Goal: Task Accomplishment & Management: Complete application form

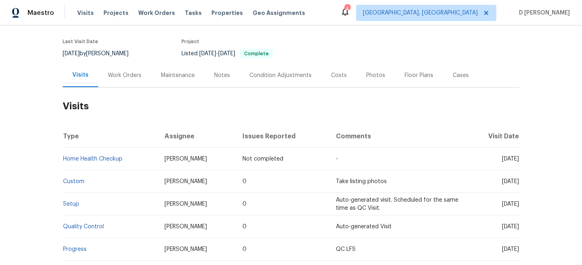
scroll to position [60, 0]
drag, startPoint x: 162, startPoint y: 158, endPoint x: 198, endPoint y: 160, distance: 36.5
click at [198, 160] on td "Billy Towle" at bounding box center [197, 158] width 78 height 23
copy span "Billy Towle"
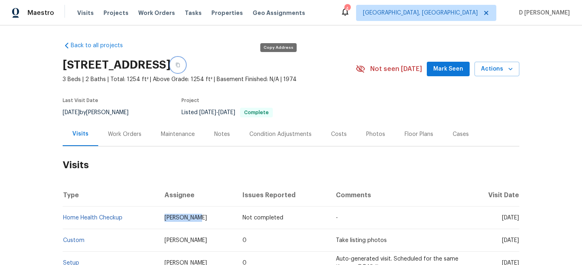
click at [180, 65] on icon "button" at bounding box center [177, 65] width 5 height 5
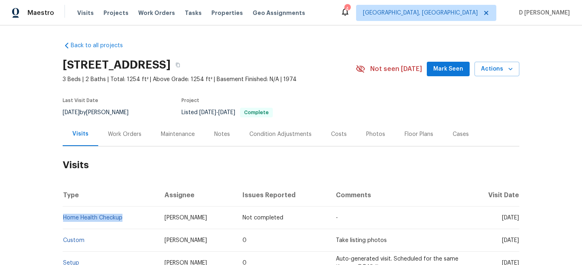
drag, startPoint x: 128, startPoint y: 218, endPoint x: 63, endPoint y: 217, distance: 65.4
click at [63, 217] on td "Home Health Checkup" at bounding box center [110, 218] width 95 height 23
copy link "Home Health Checkup"
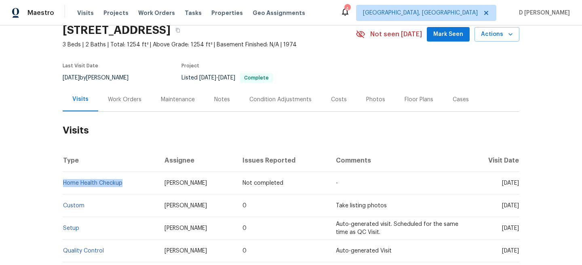
scroll to position [37, 0]
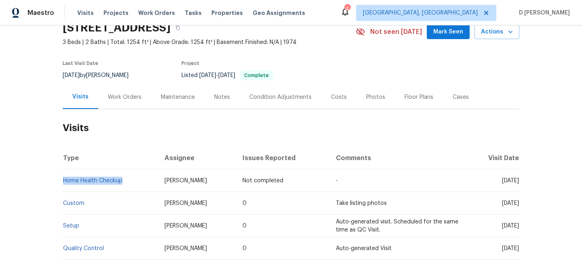
drag, startPoint x: 487, startPoint y: 205, endPoint x: 503, endPoint y: 205, distance: 16.6
click at [503, 205] on span "Tue, Aug 19 2025" at bounding box center [510, 204] width 17 height 6
copy span "Aug 19"
drag, startPoint x: 126, startPoint y: 183, endPoint x: 64, endPoint y: 182, distance: 62.6
click at [64, 182] on td "Home Health Checkup" at bounding box center [110, 181] width 95 height 23
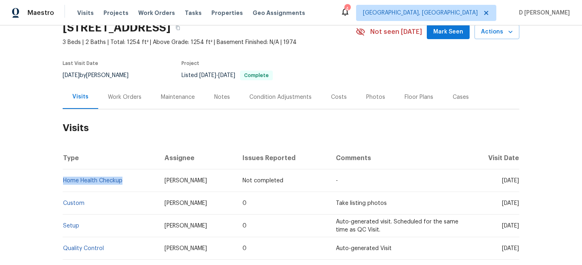
copy link "Home Health Checkup"
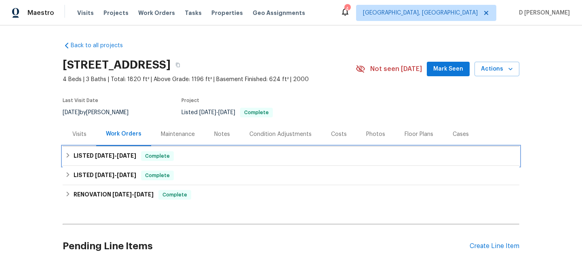
click at [71, 154] on div "LISTED 9/21/25 - 10/2/25 Complete" at bounding box center [291, 156] width 452 height 10
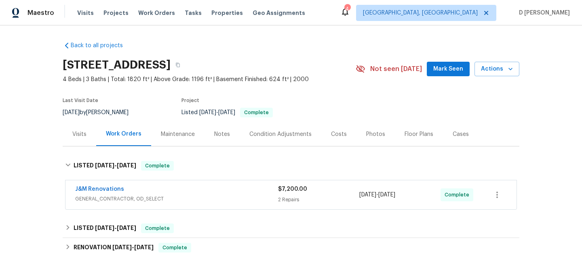
click at [138, 199] on span "GENERAL_CONTRACTOR, OD_SELECT" at bounding box center [176, 199] width 203 height 8
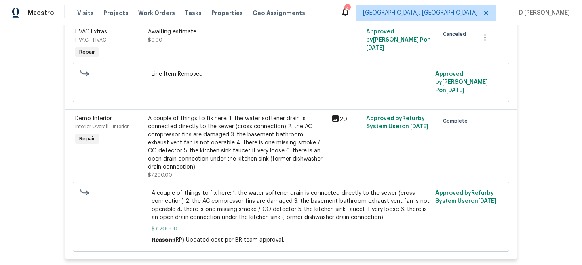
scroll to position [153, 0]
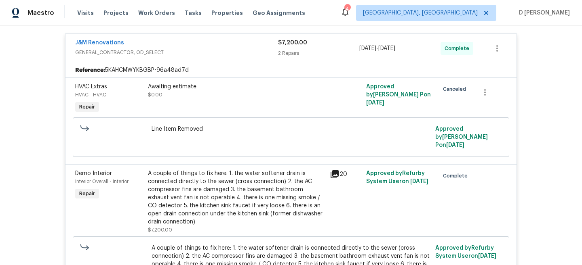
click at [118, 57] on div "J&M Renovations GENERAL_CONTRACTOR, OD_SELECT" at bounding box center [176, 48] width 203 height 19
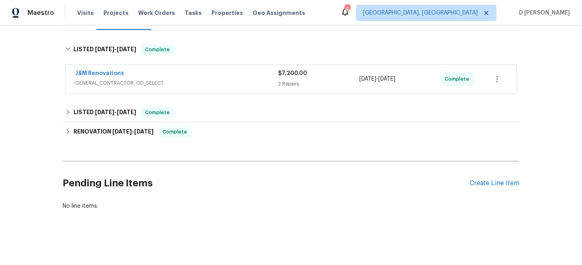
scroll to position [116, 0]
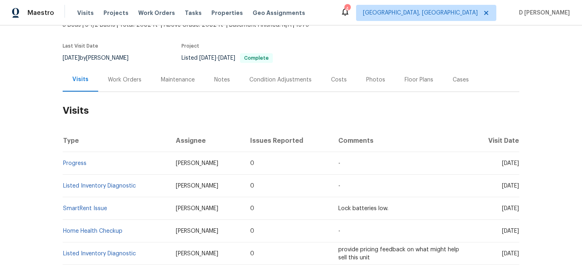
scroll to position [55, 0]
click at [123, 80] on div "Work Orders" at bounding box center [125, 80] width 34 height 8
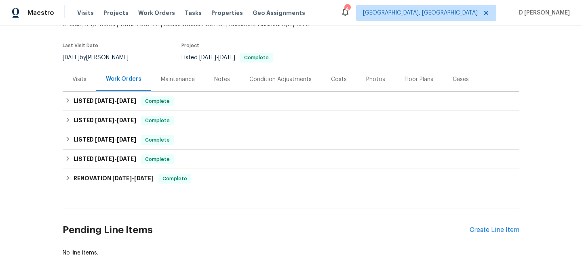
click at [86, 80] on div "Visits" at bounding box center [79, 80] width 14 height 8
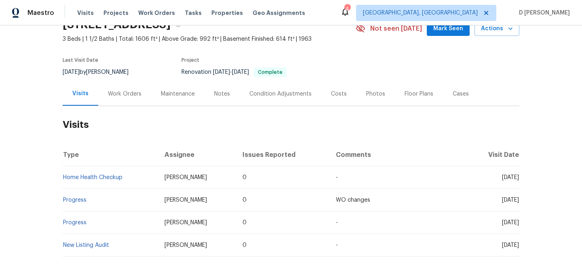
scroll to position [53, 0]
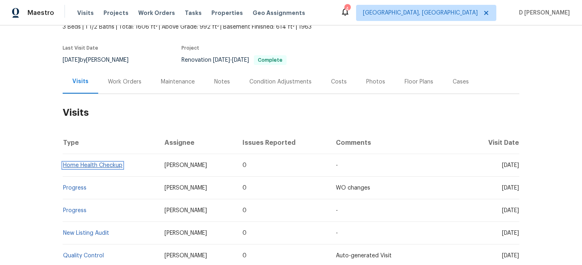
click at [93, 165] on link "Home Health Checkup" at bounding box center [92, 166] width 59 height 6
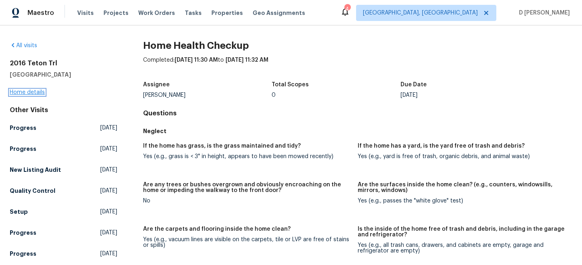
click at [40, 92] on link "Home details" at bounding box center [27, 93] width 35 height 6
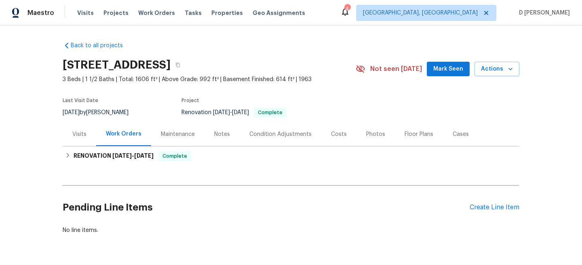
click at [84, 138] on div "Visits" at bounding box center [79, 134] width 14 height 8
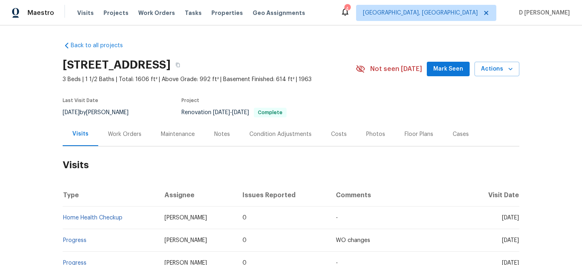
scroll to position [50, 0]
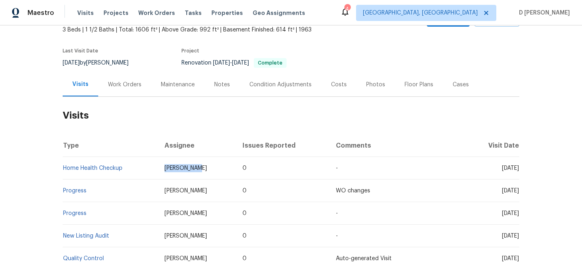
drag, startPoint x: 158, startPoint y: 166, endPoint x: 194, endPoint y: 168, distance: 36.0
click at [194, 168] on td "Matt Kohler" at bounding box center [197, 168] width 78 height 23
copy span "Matt Kohler"
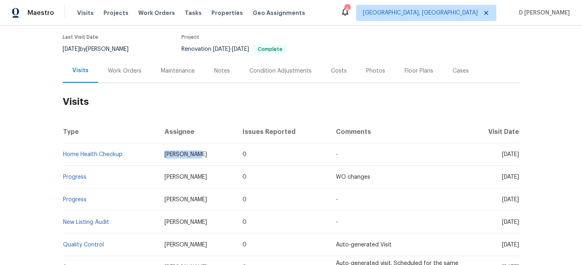
scroll to position [64, 0]
click at [138, 161] on td "Home Health Checkup" at bounding box center [110, 154] width 95 height 23
drag, startPoint x: 126, startPoint y: 151, endPoint x: 64, endPoint y: 152, distance: 61.4
click at [64, 152] on td "Home Health Checkup" at bounding box center [110, 154] width 95 height 23
copy link "Home Health Checkup"
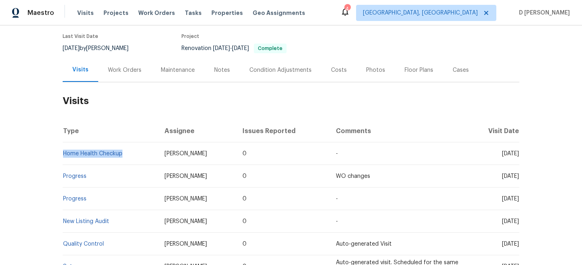
scroll to position [0, 0]
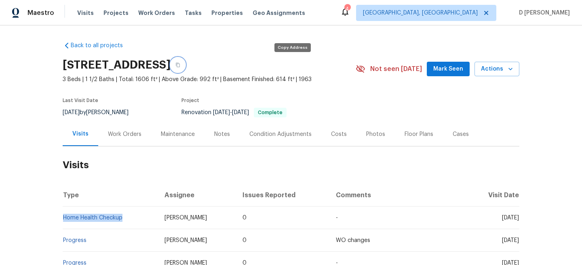
click at [185, 62] on button "button" at bounding box center [177, 65] width 15 height 15
drag, startPoint x: 484, startPoint y: 215, endPoint x: 501, endPoint y: 217, distance: 16.7
click at [502, 217] on span "[DATE]" at bounding box center [510, 218] width 17 height 6
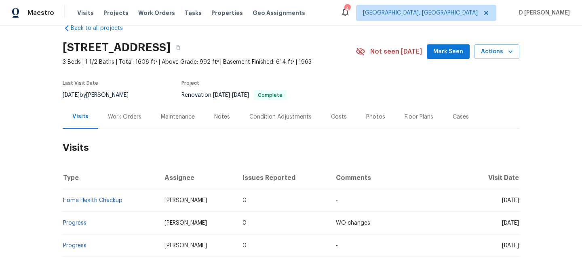
scroll to position [23, 0]
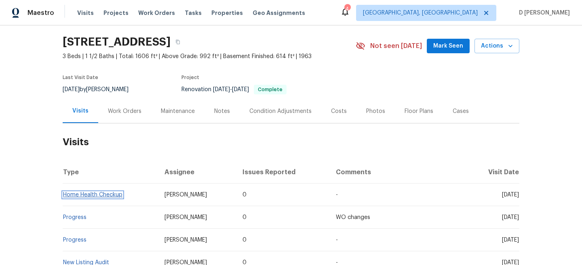
click at [109, 197] on link "Home Health Checkup" at bounding box center [92, 195] width 59 height 6
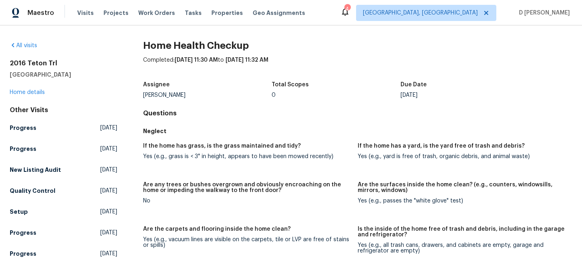
drag, startPoint x: 415, startPoint y: 95, endPoint x: 446, endPoint y: 97, distance: 30.8
click at [446, 97] on div "Mon, Oct 06" at bounding box center [464, 96] width 129 height 6
drag, startPoint x: 176, startPoint y: 61, endPoint x: 188, endPoint y: 60, distance: 12.1
click at [188, 60] on span "10/3/2025, 11:30 AM" at bounding box center [196, 60] width 43 height 6
copy span "10/3"
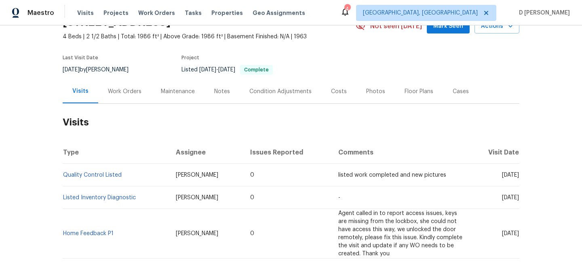
scroll to position [43, 0]
click at [126, 95] on div "Work Orders" at bounding box center [124, 91] width 53 height 24
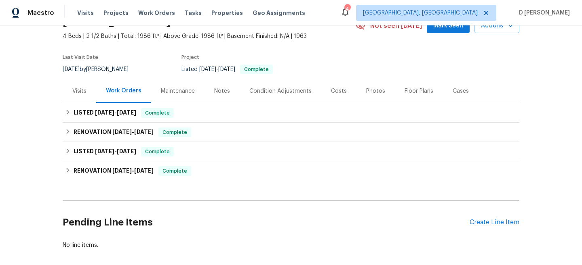
click at [79, 95] on div "Visits" at bounding box center [79, 91] width 14 height 8
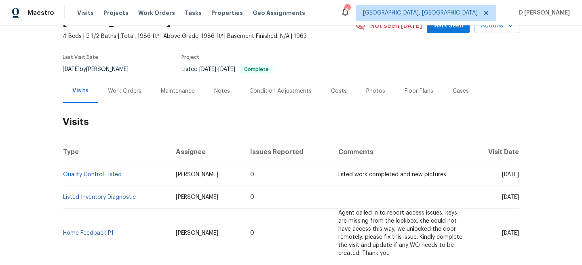
click at [108, 90] on div "Work Orders" at bounding box center [125, 91] width 34 height 8
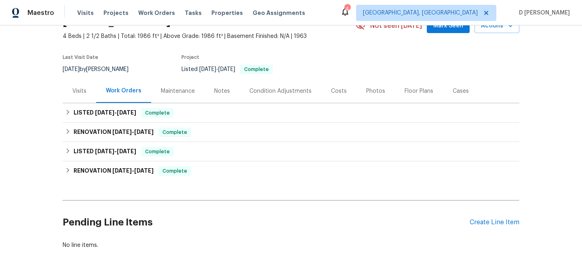
click at [76, 91] on div "Visits" at bounding box center [79, 91] width 14 height 8
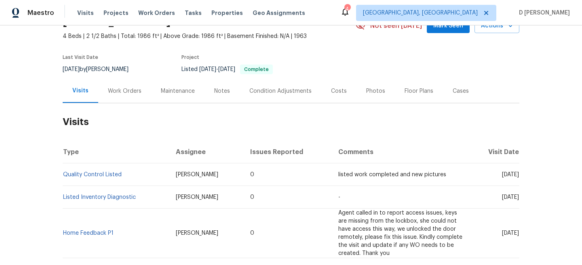
scroll to position [48, 0]
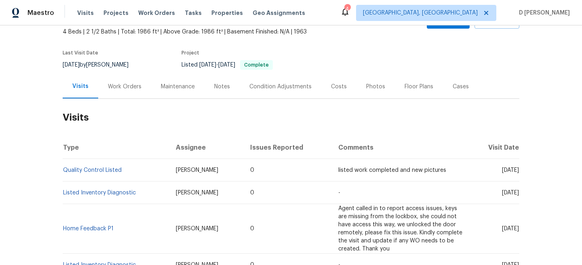
click at [455, 85] on div "Cases" at bounding box center [460, 87] width 16 height 8
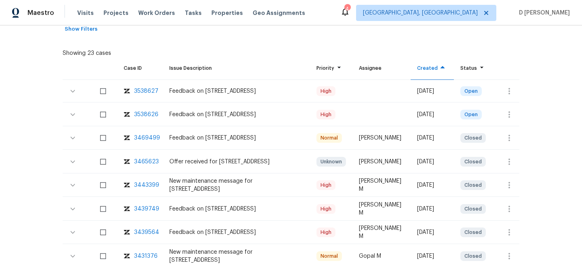
scroll to position [151, 0]
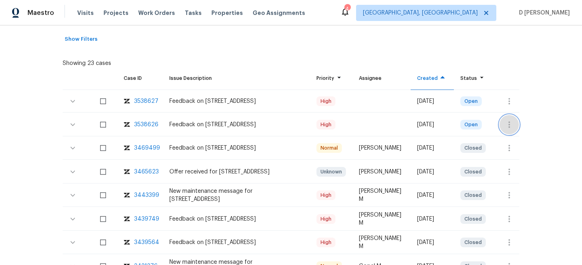
click at [506, 126] on icon "button" at bounding box center [509, 125] width 10 height 10
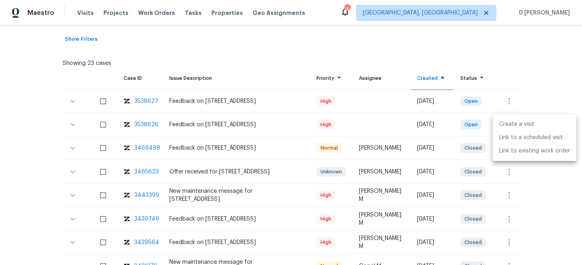
click at [527, 125] on li "Create a visit" at bounding box center [534, 124] width 84 height 13
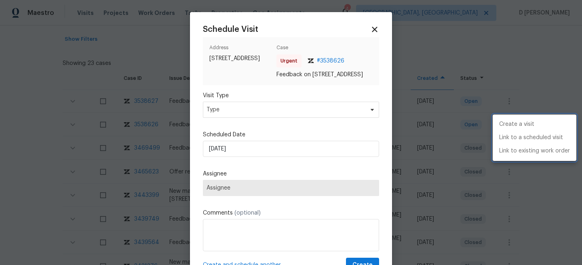
click at [279, 116] on div at bounding box center [291, 132] width 582 height 265
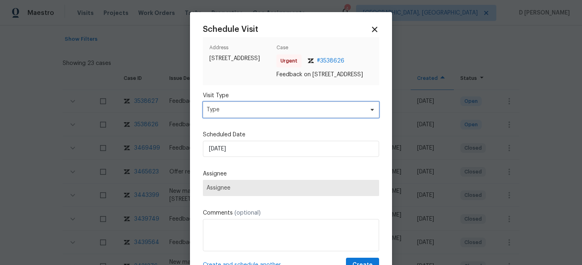
click at [266, 114] on span "Type" at bounding box center [284, 110] width 157 height 8
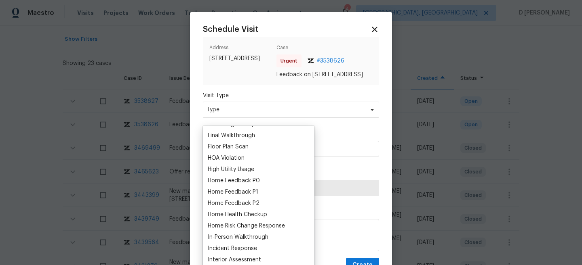
scroll to position [202, 0]
click at [249, 193] on div "Home Feedback P1" at bounding box center [233, 192] width 50 height 8
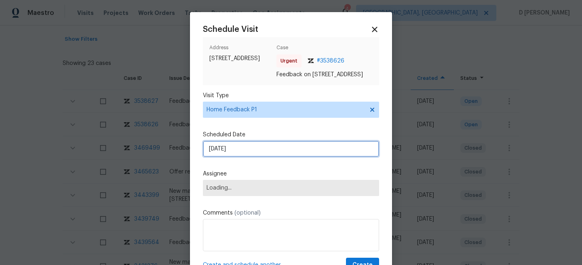
click at [256, 157] on input "05/10/2025" at bounding box center [291, 149] width 176 height 16
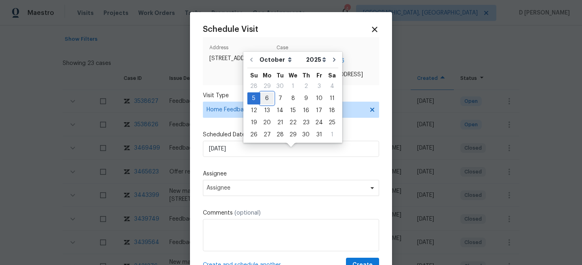
click at [265, 99] on div "6" at bounding box center [266, 98] width 13 height 11
type input "06/10/2025"
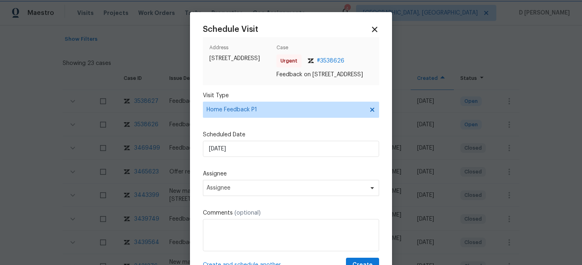
scroll to position [29, 0]
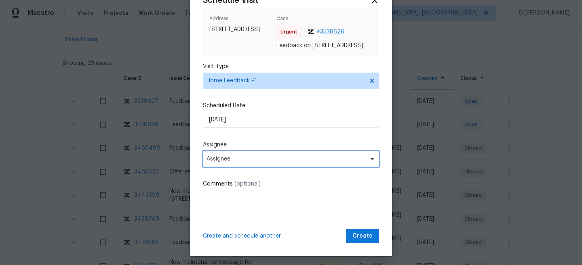
click at [261, 167] on span "Assignee" at bounding box center [291, 159] width 176 height 16
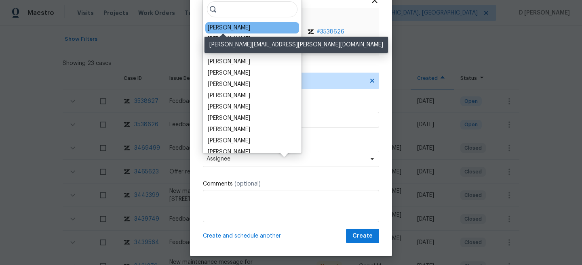
click at [225, 29] on div "Alison Brice" at bounding box center [229, 28] width 42 height 8
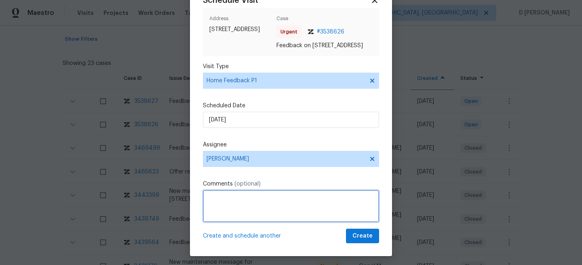
click at [217, 214] on textarea at bounding box center [291, 206] width 176 height 32
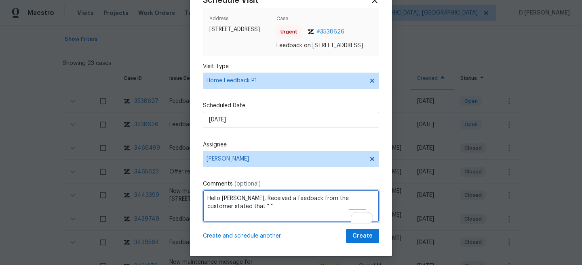
paste textarea "Deep steps, dated, water issues"
paste textarea "Odor"
click at [341, 215] on textarea "Hello Alison, Received a feedback from the customer stated that " Deep steps, d…" at bounding box center [291, 206] width 176 height 32
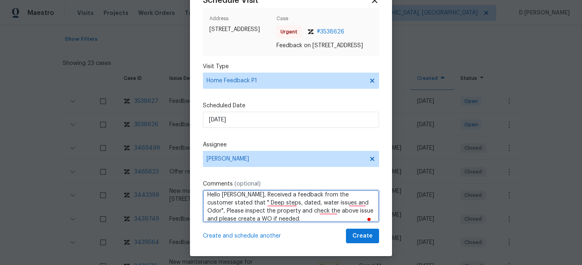
scroll to position [40, 0]
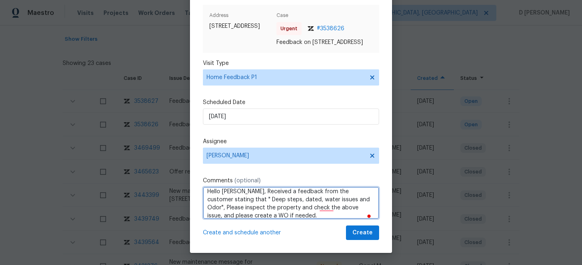
type textarea "Hello Alison, Received a feedback from the customer stating that " Deep steps, …"
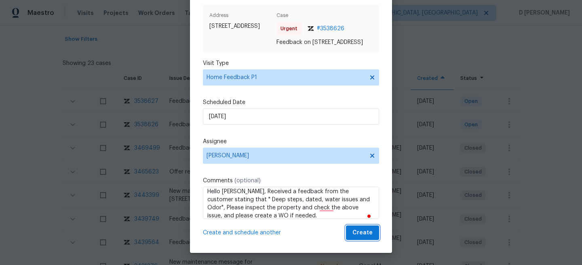
click at [357, 235] on span "Create" at bounding box center [362, 233] width 20 height 10
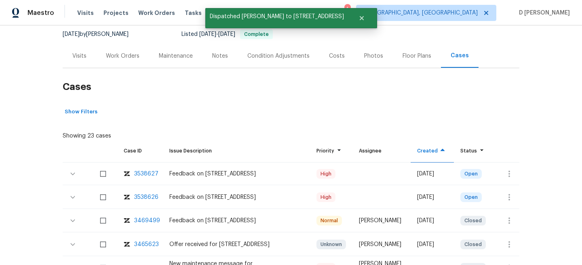
scroll to position [4, 0]
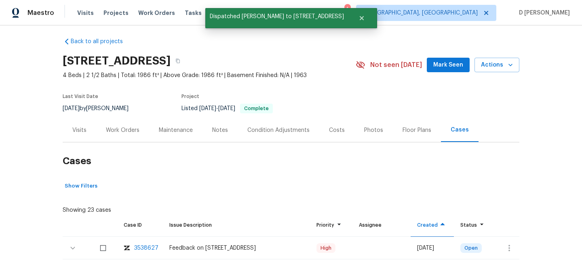
click at [80, 130] on div "Visits" at bounding box center [79, 130] width 14 height 8
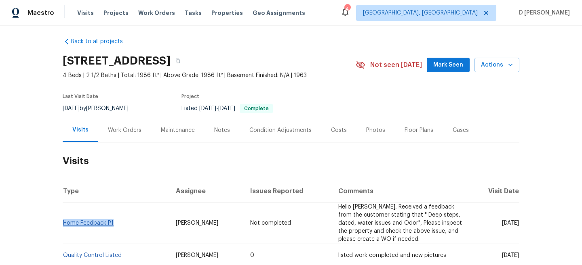
drag, startPoint x: 118, startPoint y: 223, endPoint x: 64, endPoint y: 221, distance: 54.2
click at [64, 221] on td "Home Feedback P1" at bounding box center [116, 224] width 107 height 42
copy link "Home Feedback P1"
click at [185, 63] on button "button" at bounding box center [177, 61] width 15 height 15
drag, startPoint x: 484, startPoint y: 222, endPoint x: 503, endPoint y: 222, distance: 19.4
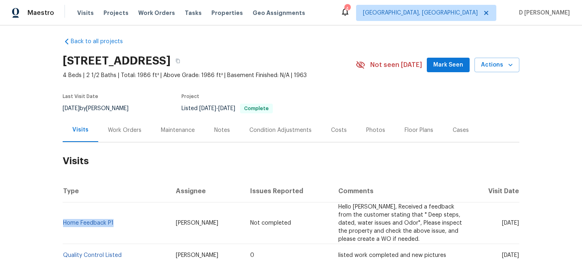
click at [503, 222] on span "[DATE]" at bounding box center [510, 224] width 17 height 6
copy span "Oct 06"
drag, startPoint x: 118, startPoint y: 225, endPoint x: 65, endPoint y: 222, distance: 53.0
click at [65, 222] on td "Home Feedback P1" at bounding box center [116, 224] width 107 height 42
copy link "Home Feedback P1"
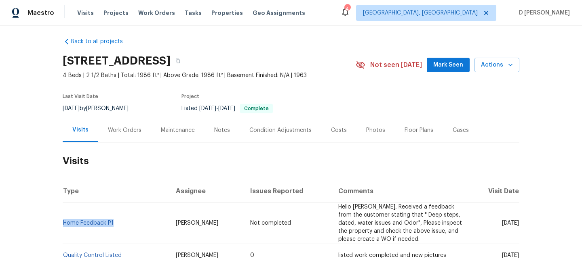
scroll to position [42, 0]
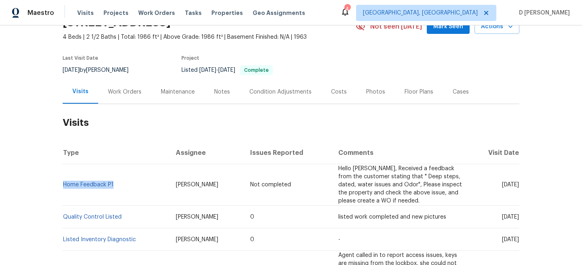
drag, startPoint x: 485, startPoint y: 215, endPoint x: 503, endPoint y: 216, distance: 18.2
click at [503, 216] on span "[DATE]" at bounding box center [510, 217] width 17 height 6
copy span "Sep 29"
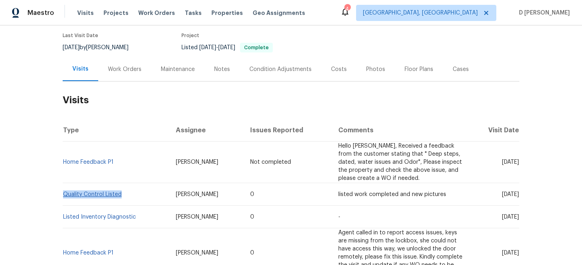
drag, startPoint x: 126, startPoint y: 197, endPoint x: 64, endPoint y: 195, distance: 61.4
click at [64, 195] on td "Quality Control Listed" at bounding box center [116, 194] width 107 height 23
copy link "Quality Control Listed"
drag, startPoint x: 119, startPoint y: 163, endPoint x: 64, endPoint y: 160, distance: 54.6
click at [64, 160] on td "Home Feedback P1" at bounding box center [116, 163] width 107 height 42
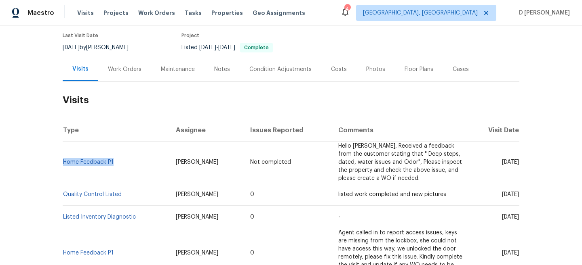
copy link "Home Feedback P1"
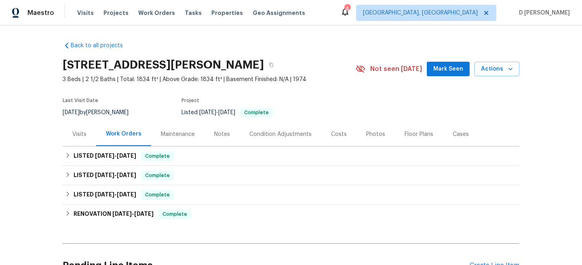
click at [176, 137] on div "Maintenance" at bounding box center [178, 134] width 34 height 8
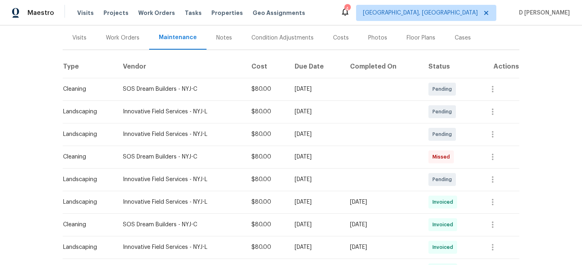
scroll to position [97, 0]
click at [497, 153] on icon "button" at bounding box center [493, 157] width 10 height 10
click at [506, 156] on li "Message vendor" at bounding box center [515, 156] width 57 height 13
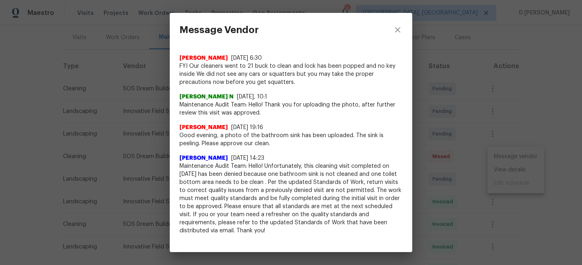
scroll to position [0, 0]
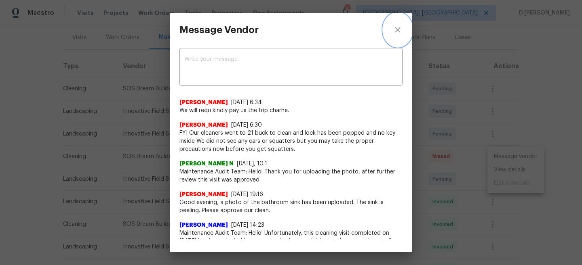
click at [397, 29] on icon "close" at bounding box center [398, 30] width 10 height 10
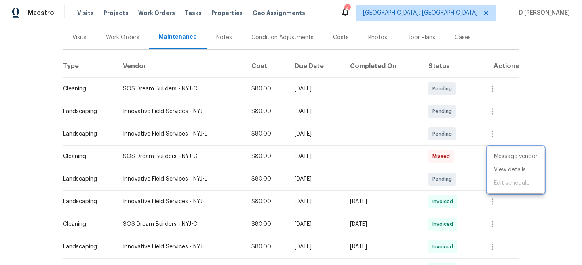
click at [357, 168] on div at bounding box center [291, 132] width 582 height 265
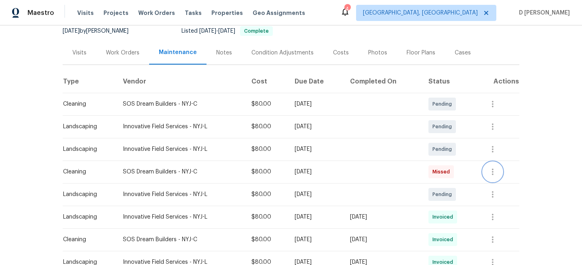
scroll to position [65, 0]
